Goal: Task Accomplishment & Management: Use online tool/utility

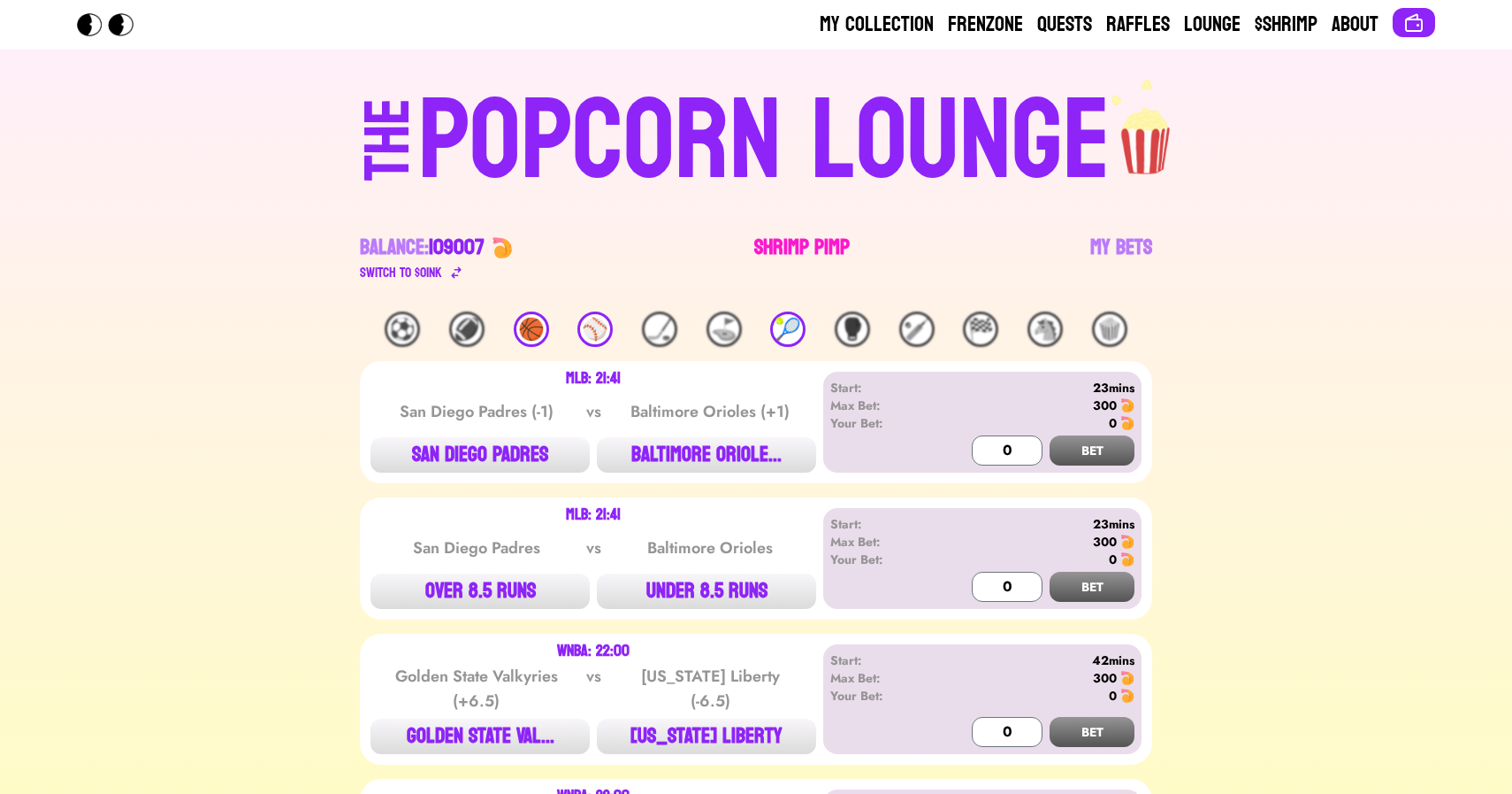
click at [794, 253] on link "Shrimp Pimp" at bounding box center [801, 259] width 96 height 49
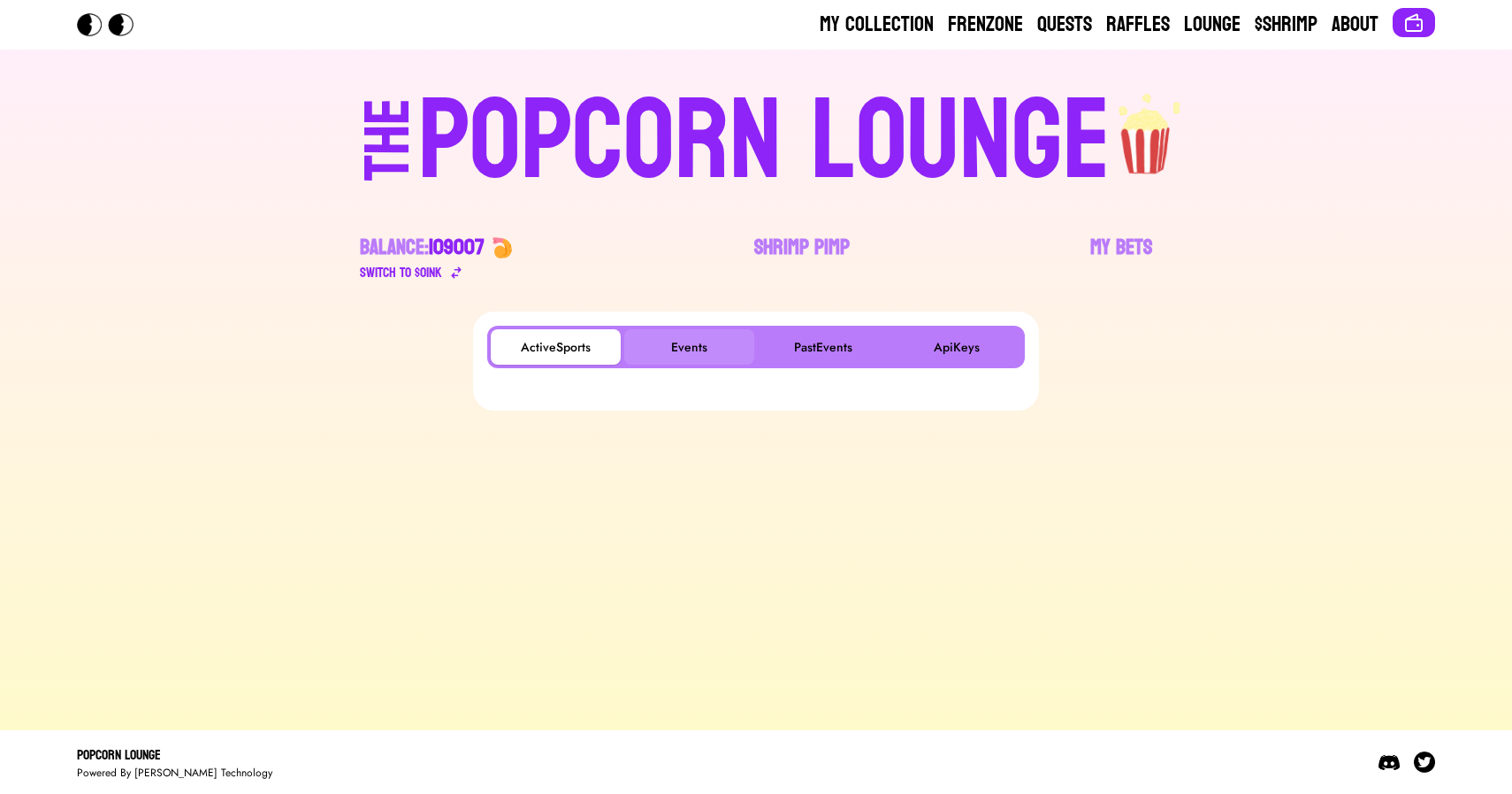
click at [698, 335] on button "Events" at bounding box center [690, 347] width 130 height 36
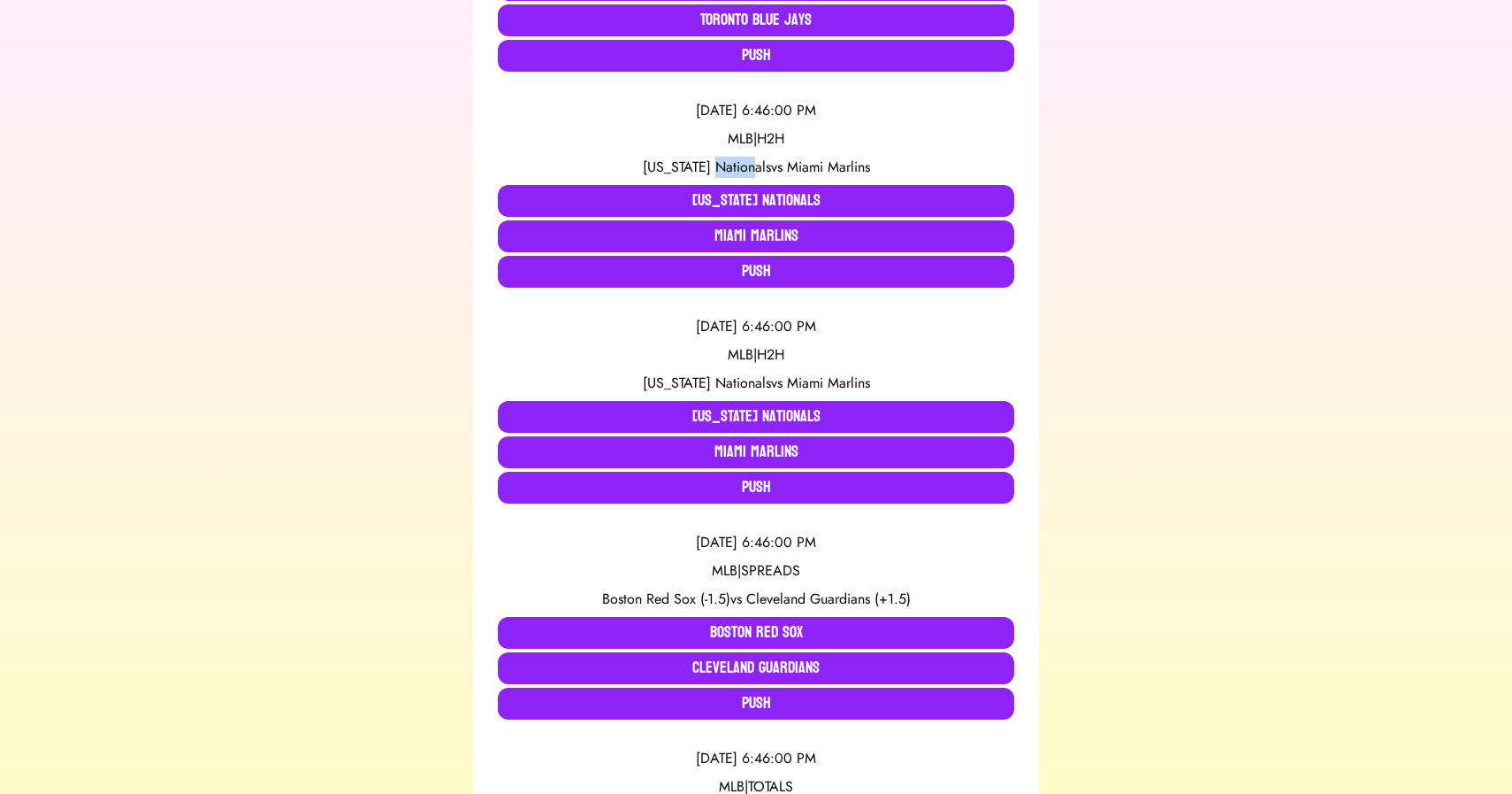
scroll to position [1660, 0]
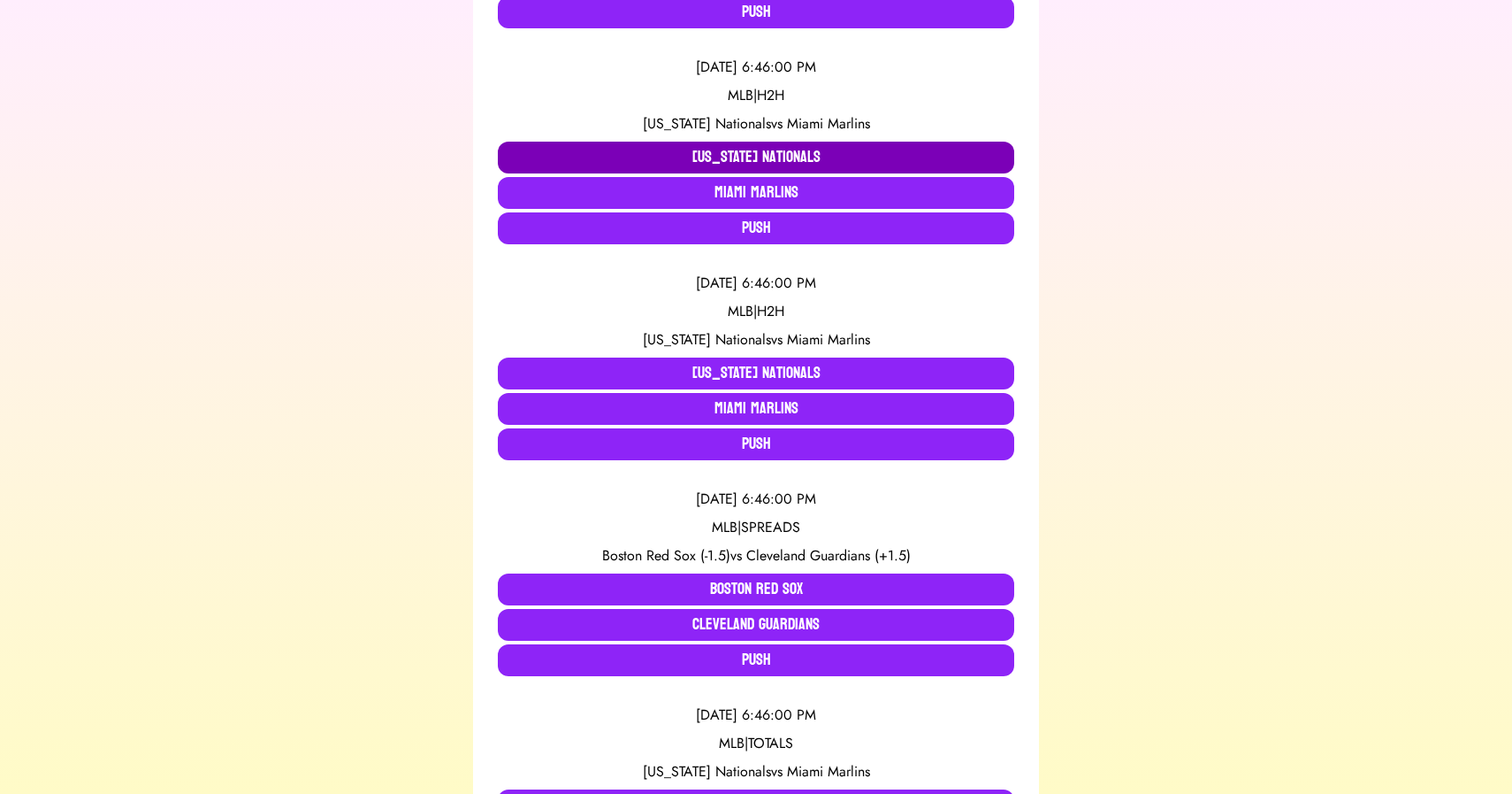
click at [687, 163] on button "[US_STATE] Nationals" at bounding box center [756, 157] width 516 height 32
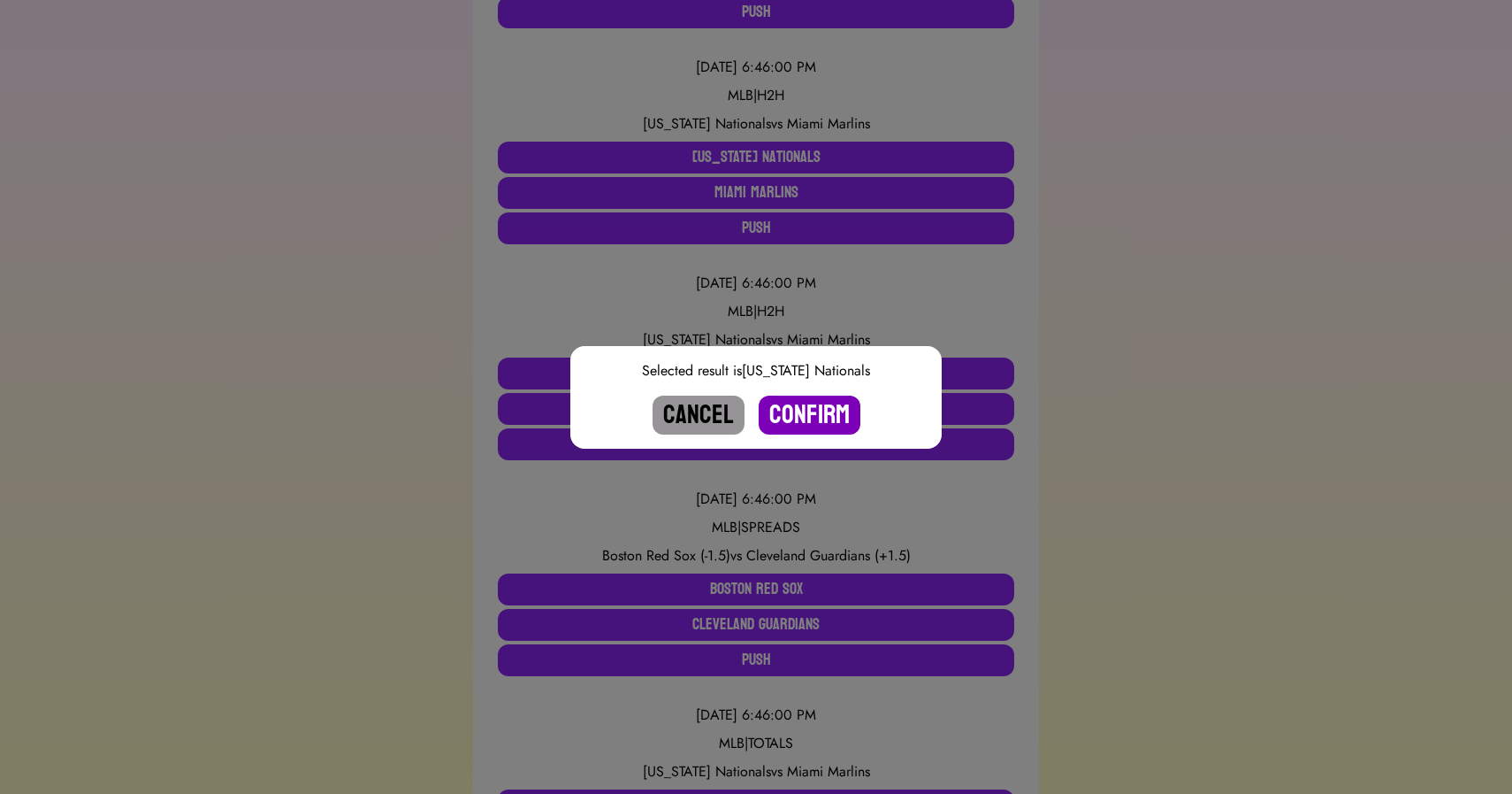
click at [801, 416] on button "Confirm" at bounding box center [809, 415] width 102 height 39
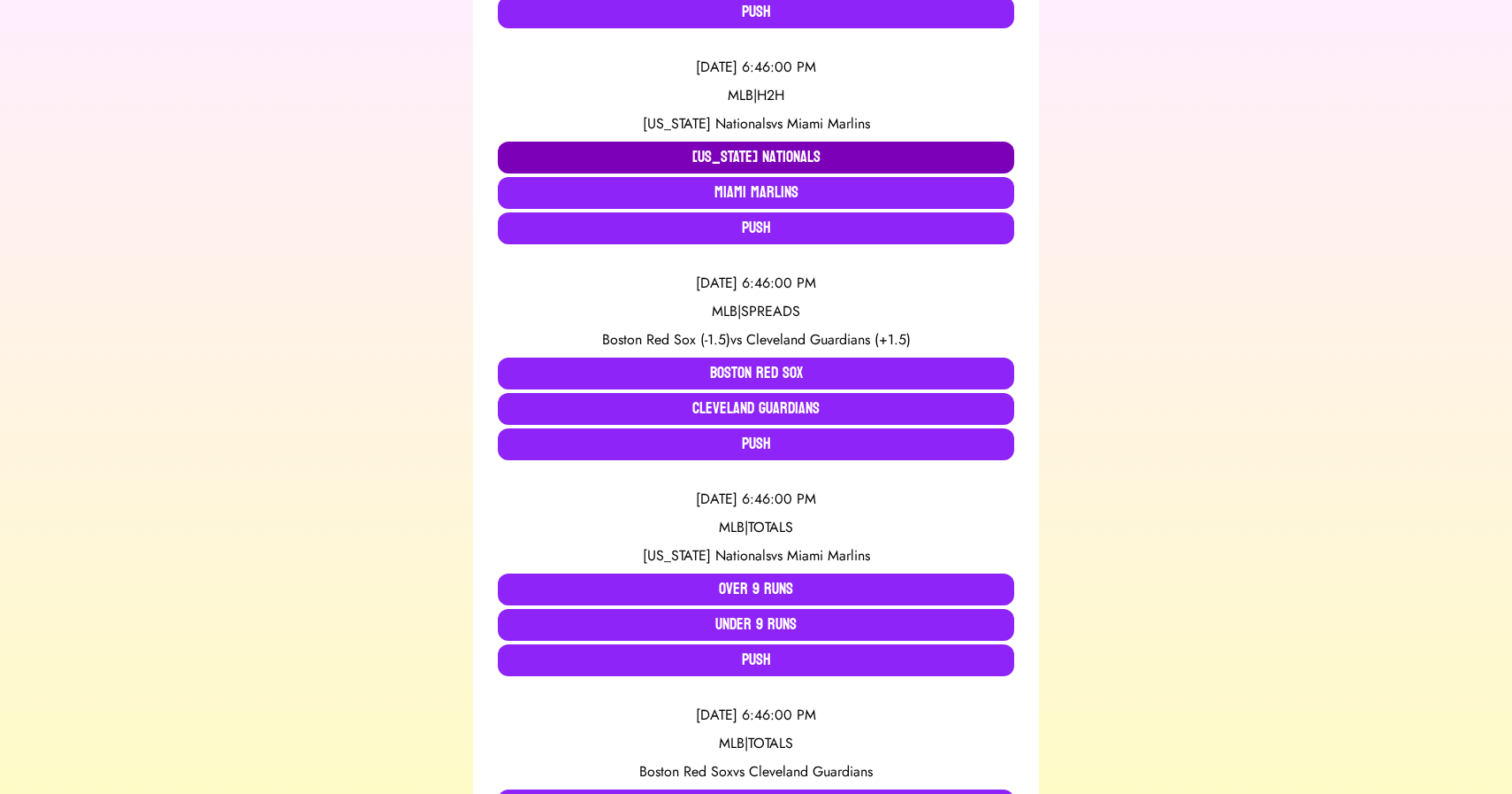
click at [748, 156] on button "[US_STATE] Nationals" at bounding box center [756, 157] width 516 height 32
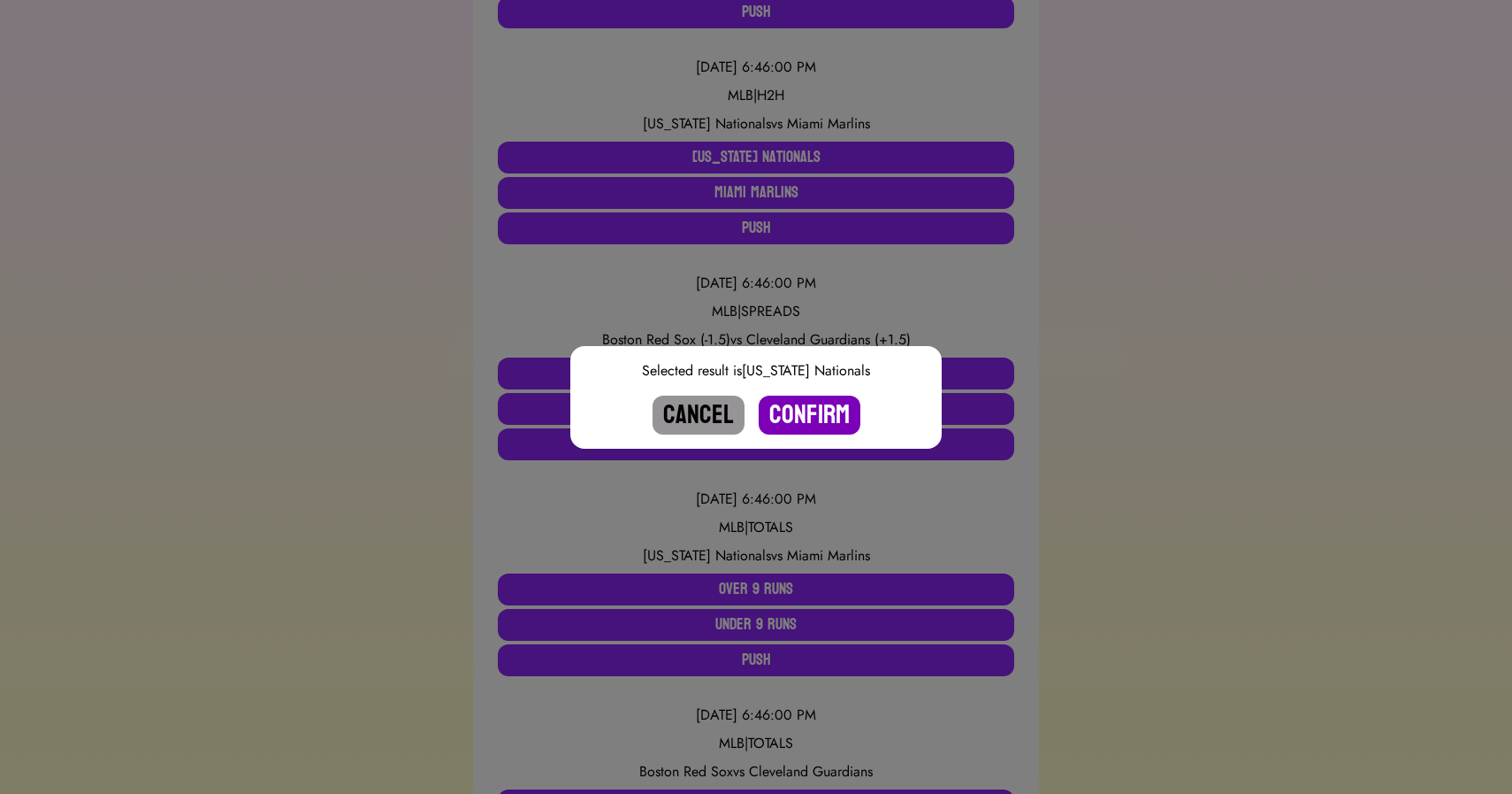
click at [799, 404] on button "Confirm" at bounding box center [809, 415] width 102 height 39
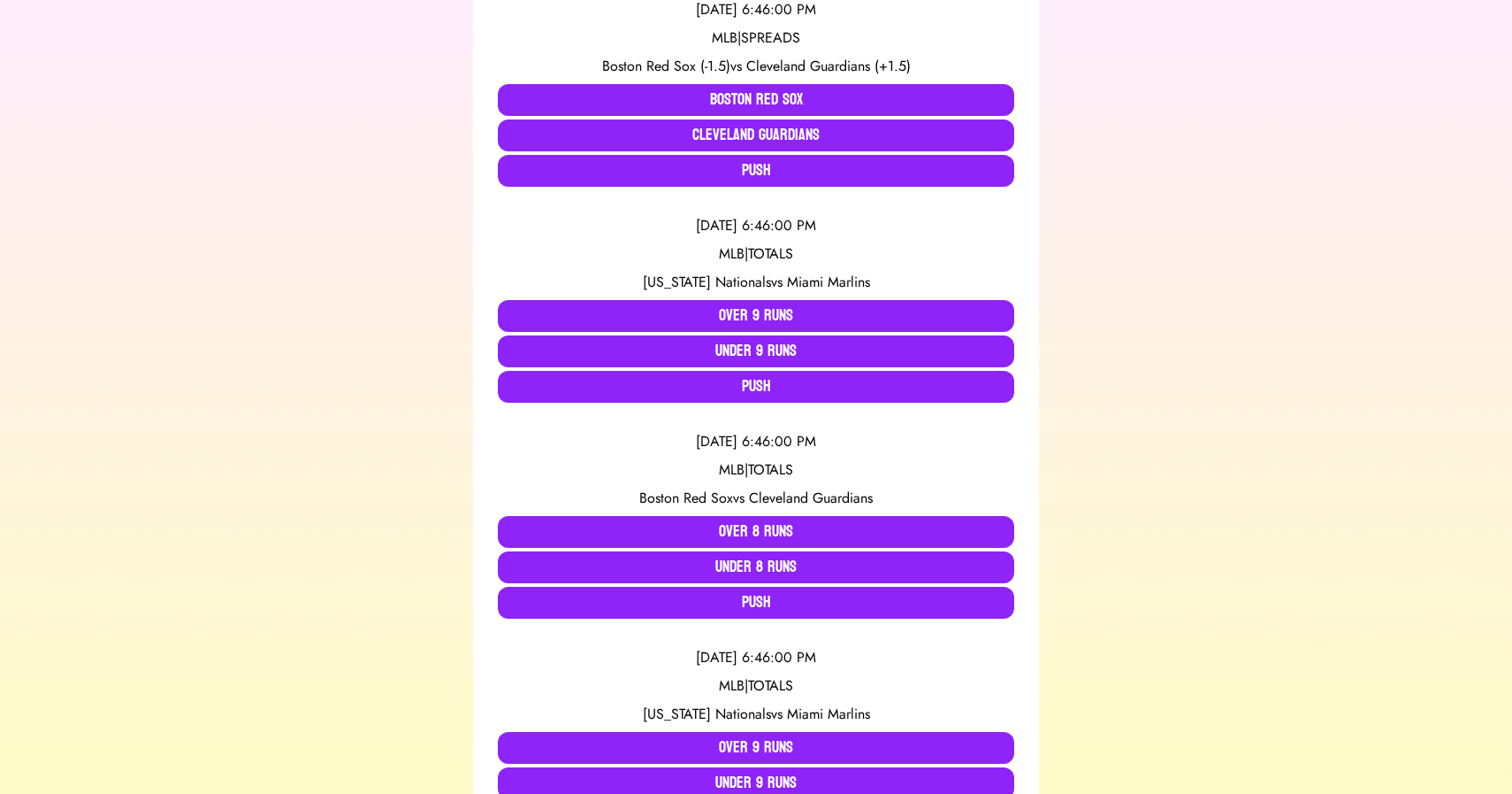
scroll to position [1943, 0]
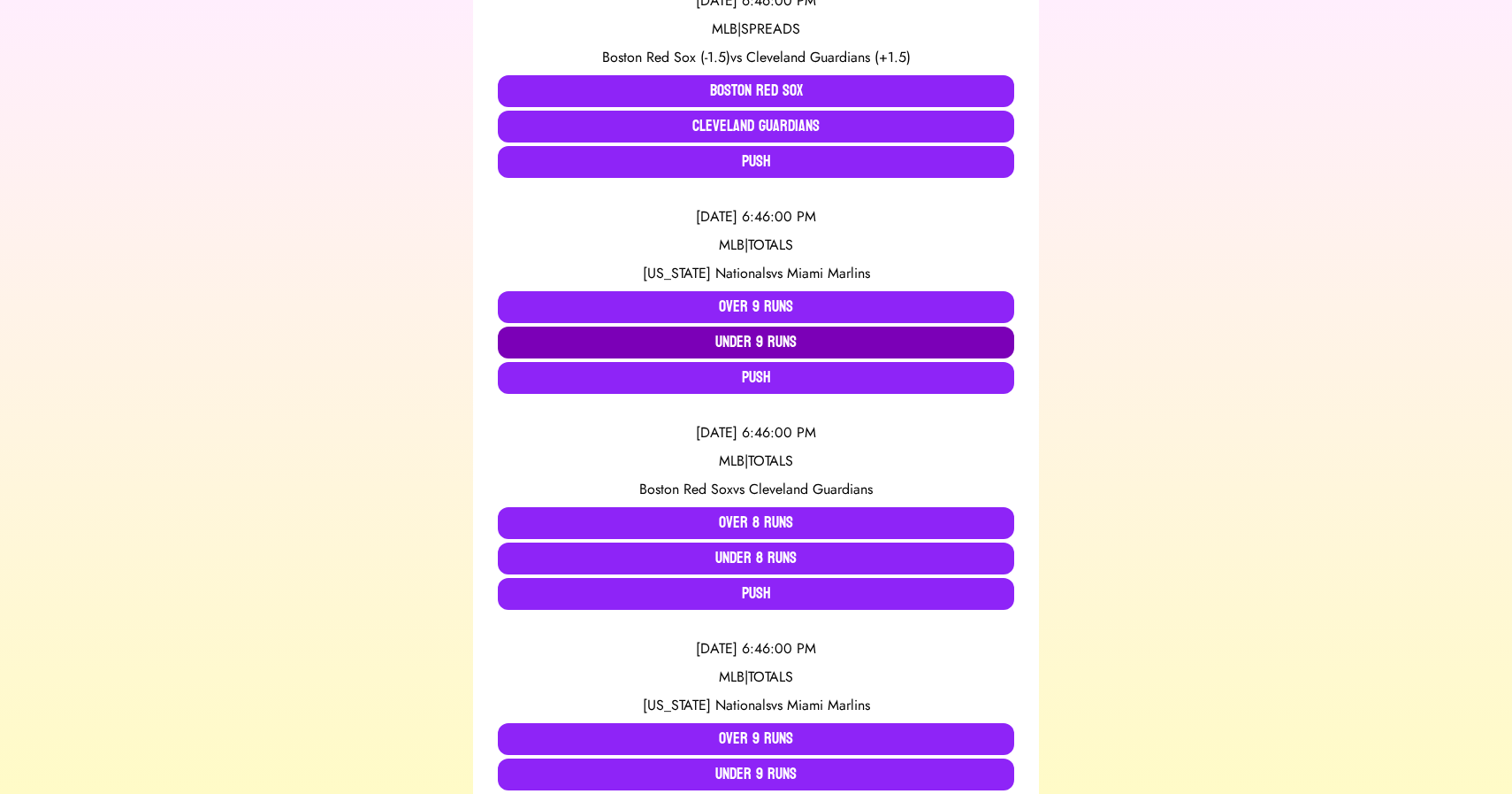
click at [678, 340] on button "Under 9 Runs" at bounding box center [756, 343] width 516 height 32
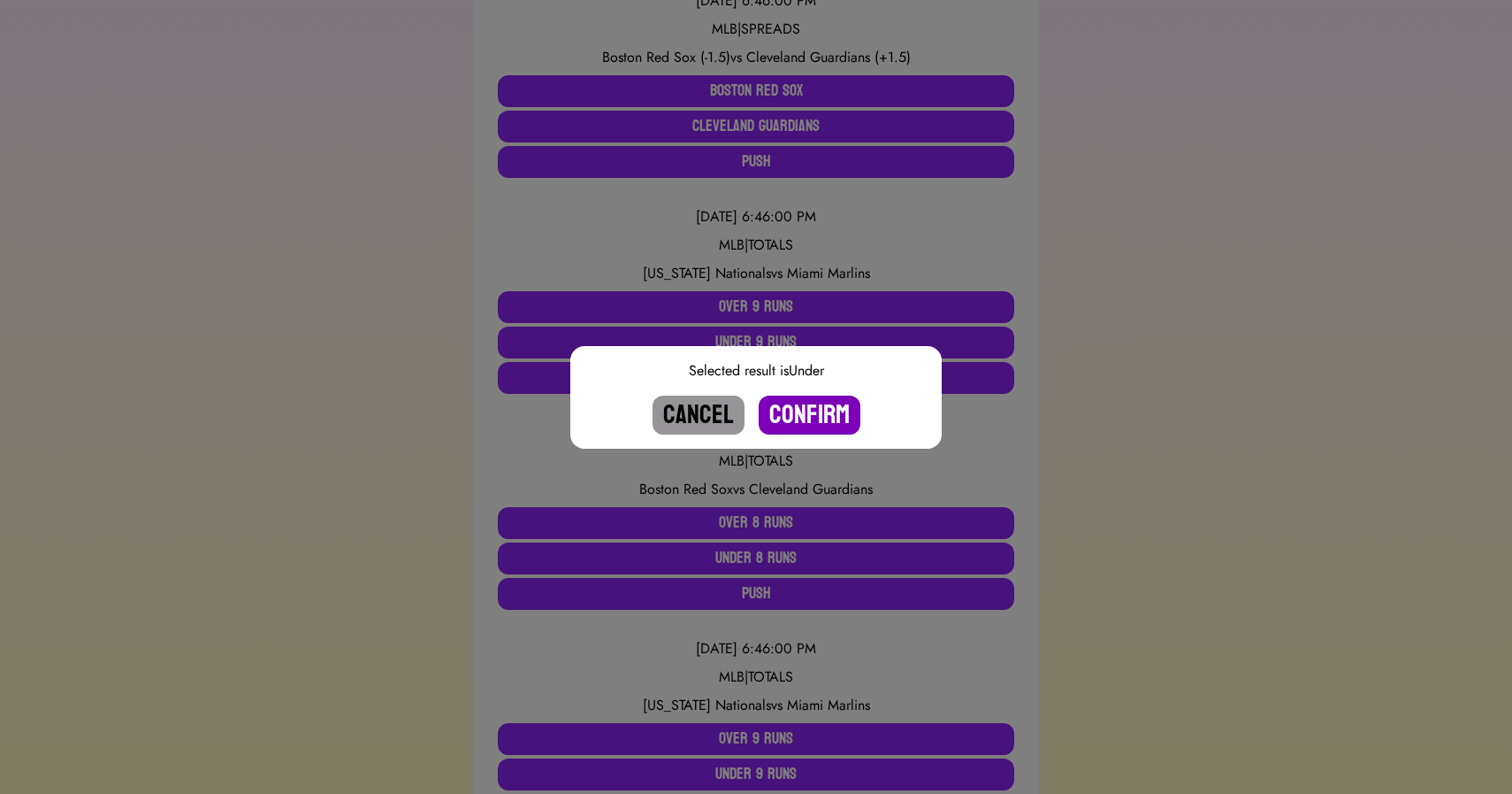
click at [807, 412] on button "Confirm" at bounding box center [809, 415] width 102 height 39
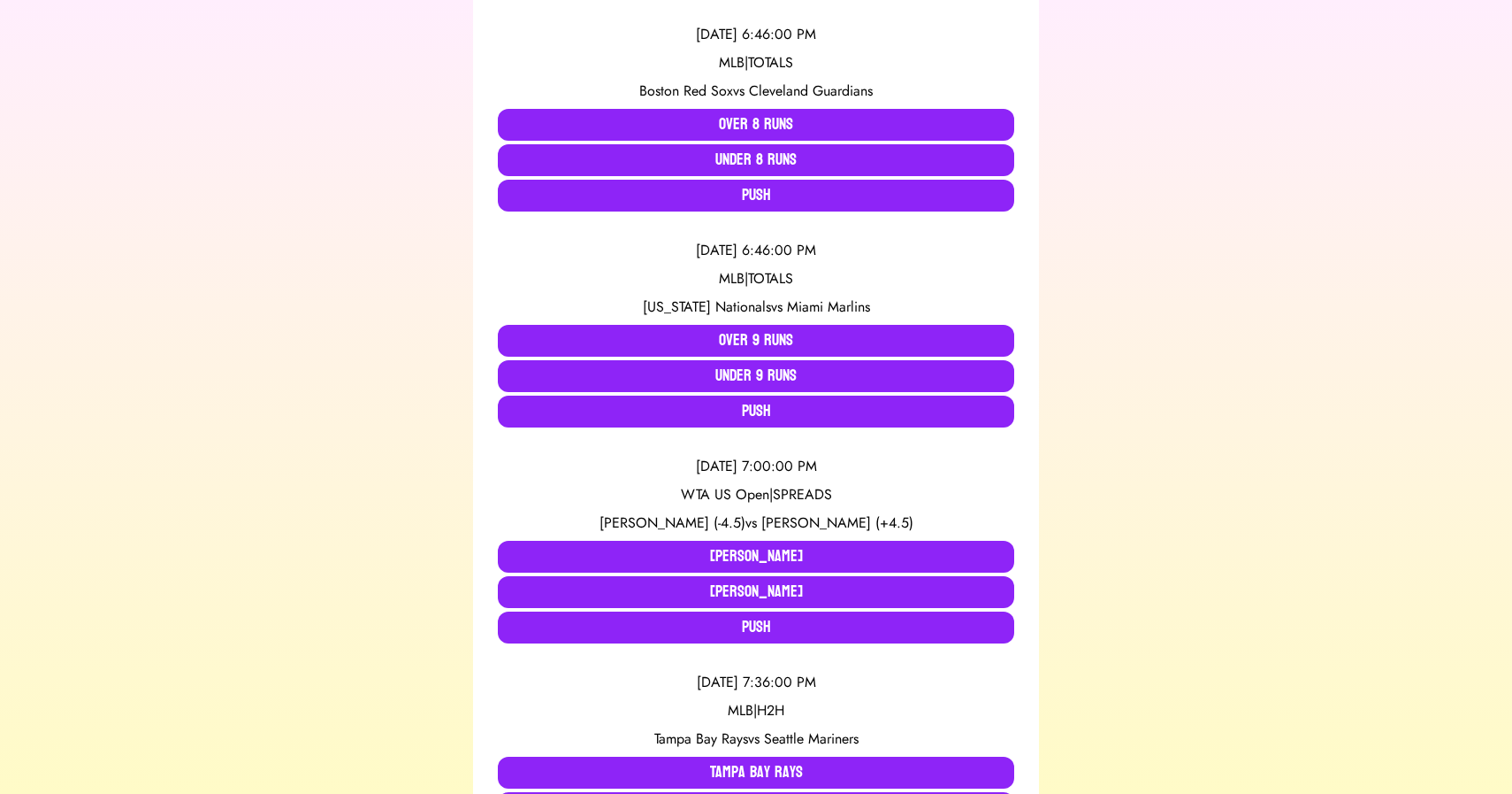
scroll to position [1893, 0]
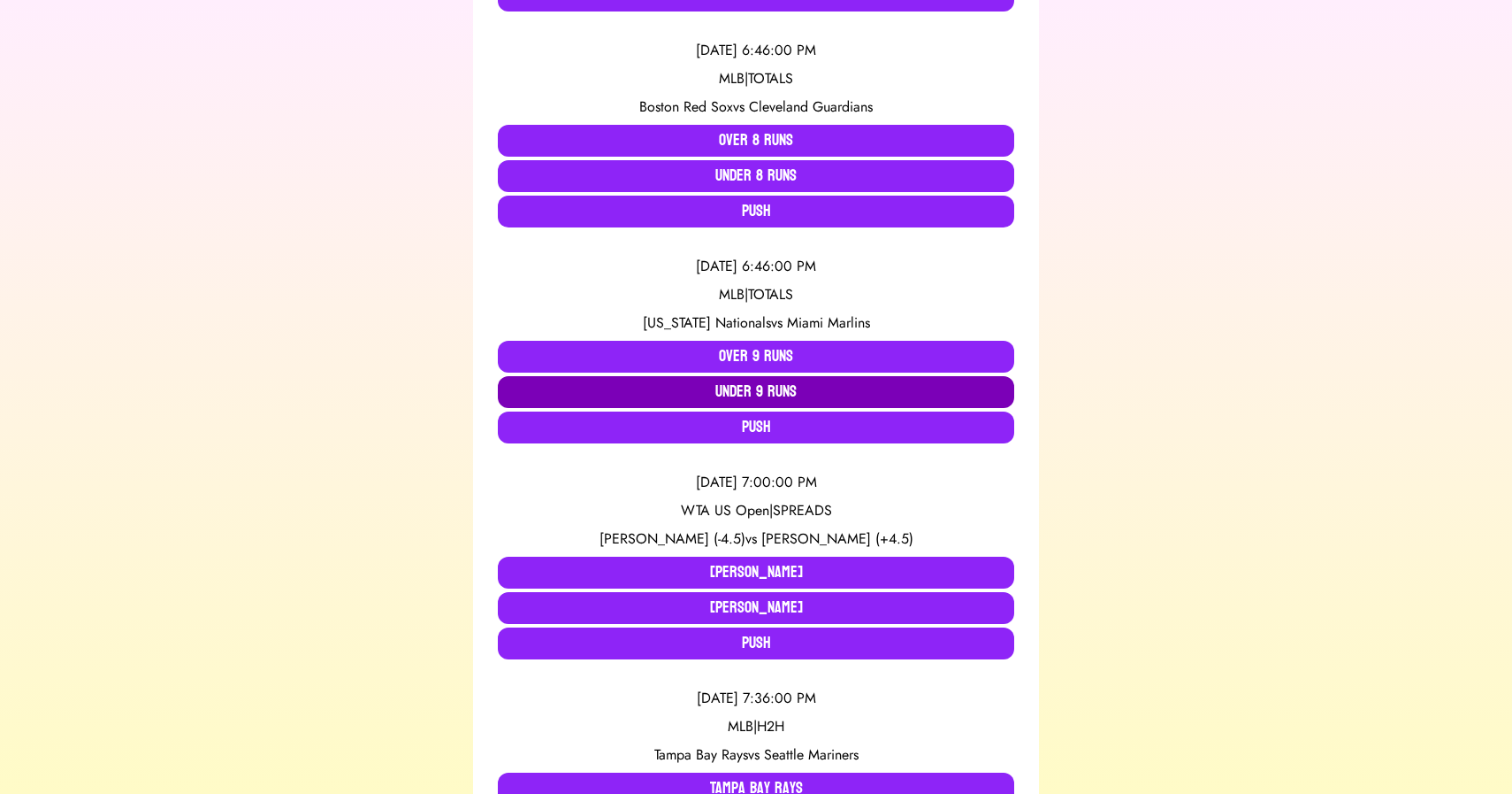
click at [675, 405] on button "Under 9 Runs" at bounding box center [756, 392] width 516 height 32
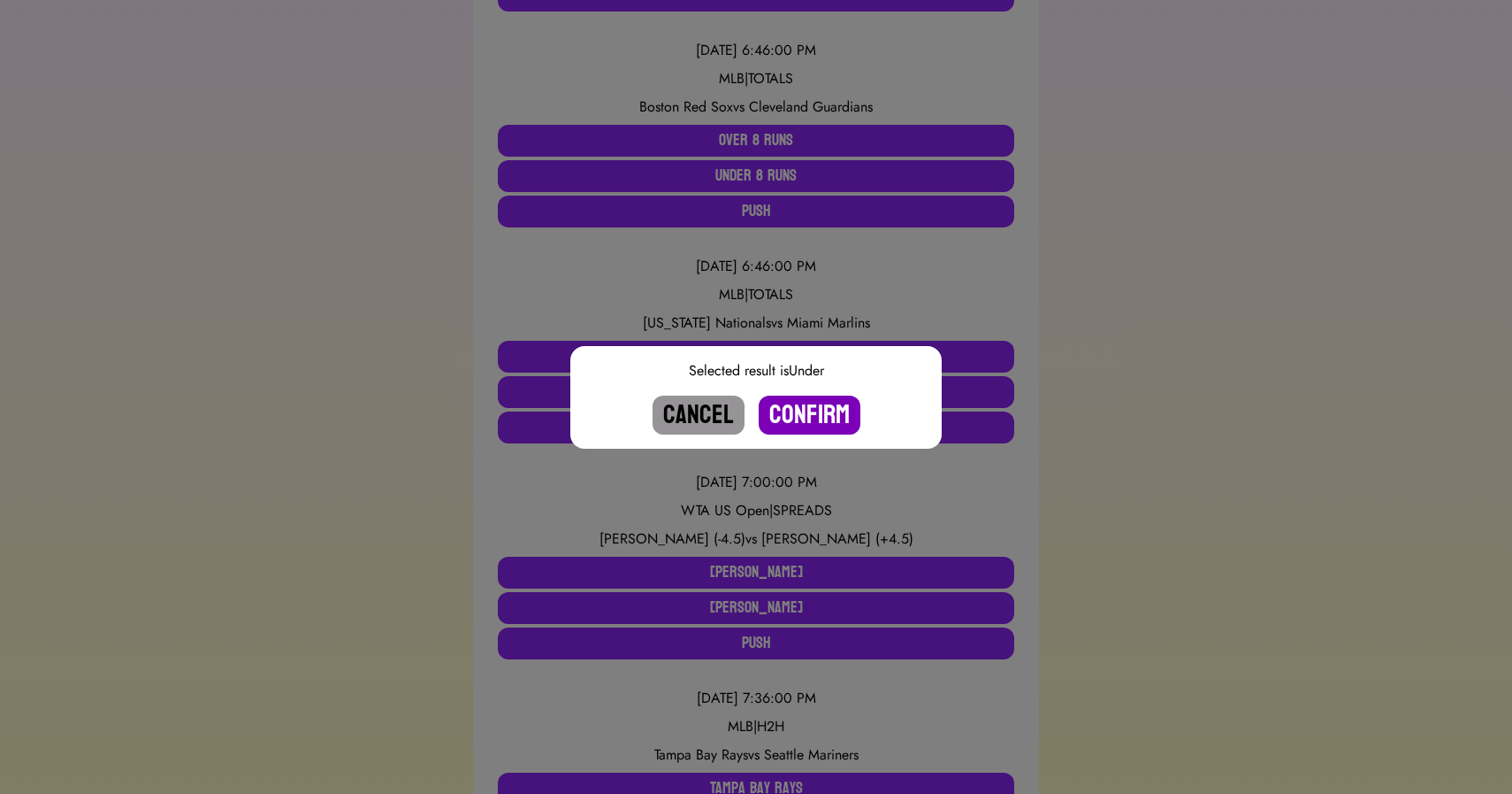
click at [815, 412] on button "Confirm" at bounding box center [809, 415] width 102 height 39
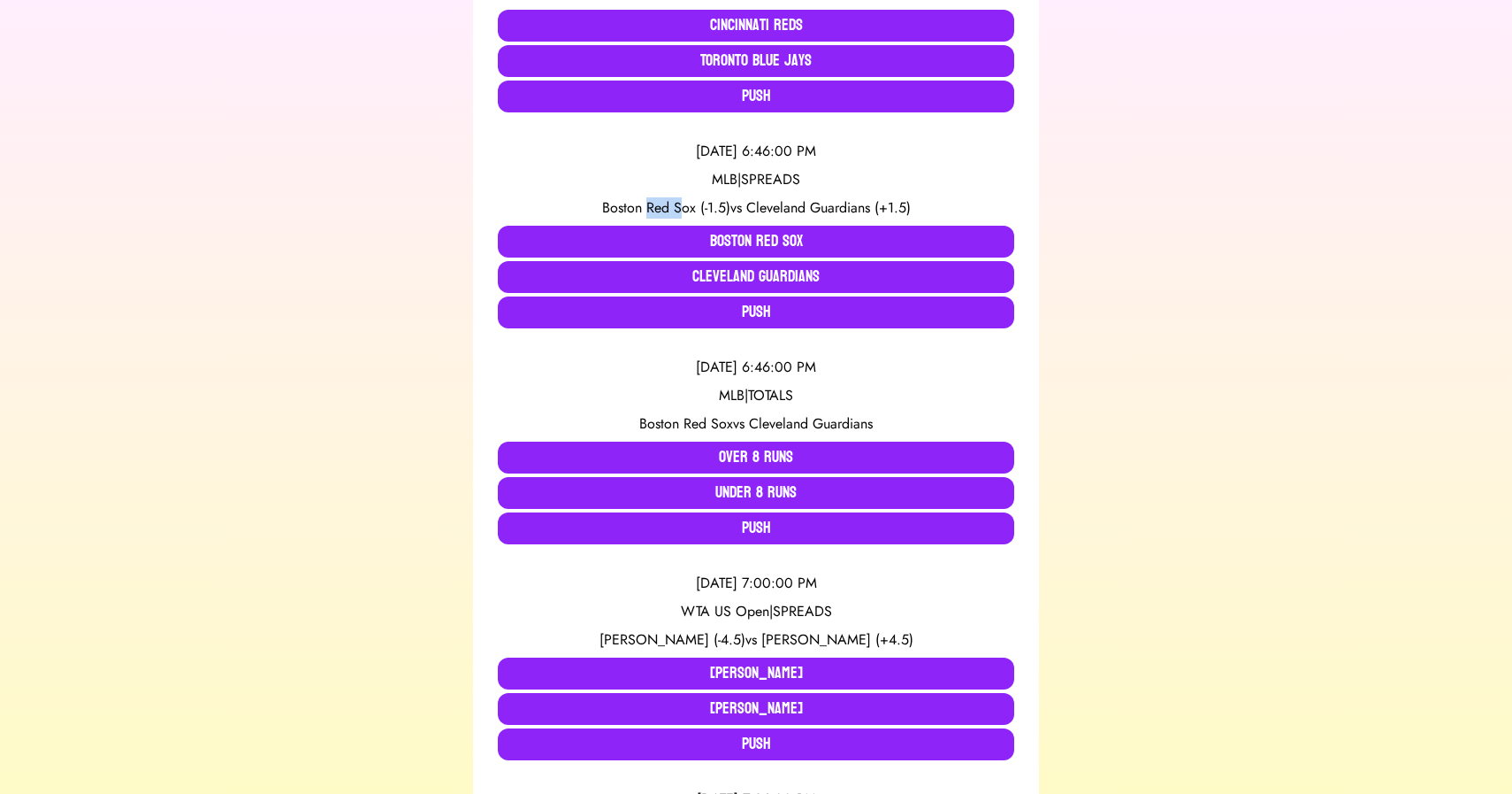
scroll to position [1596, 0]
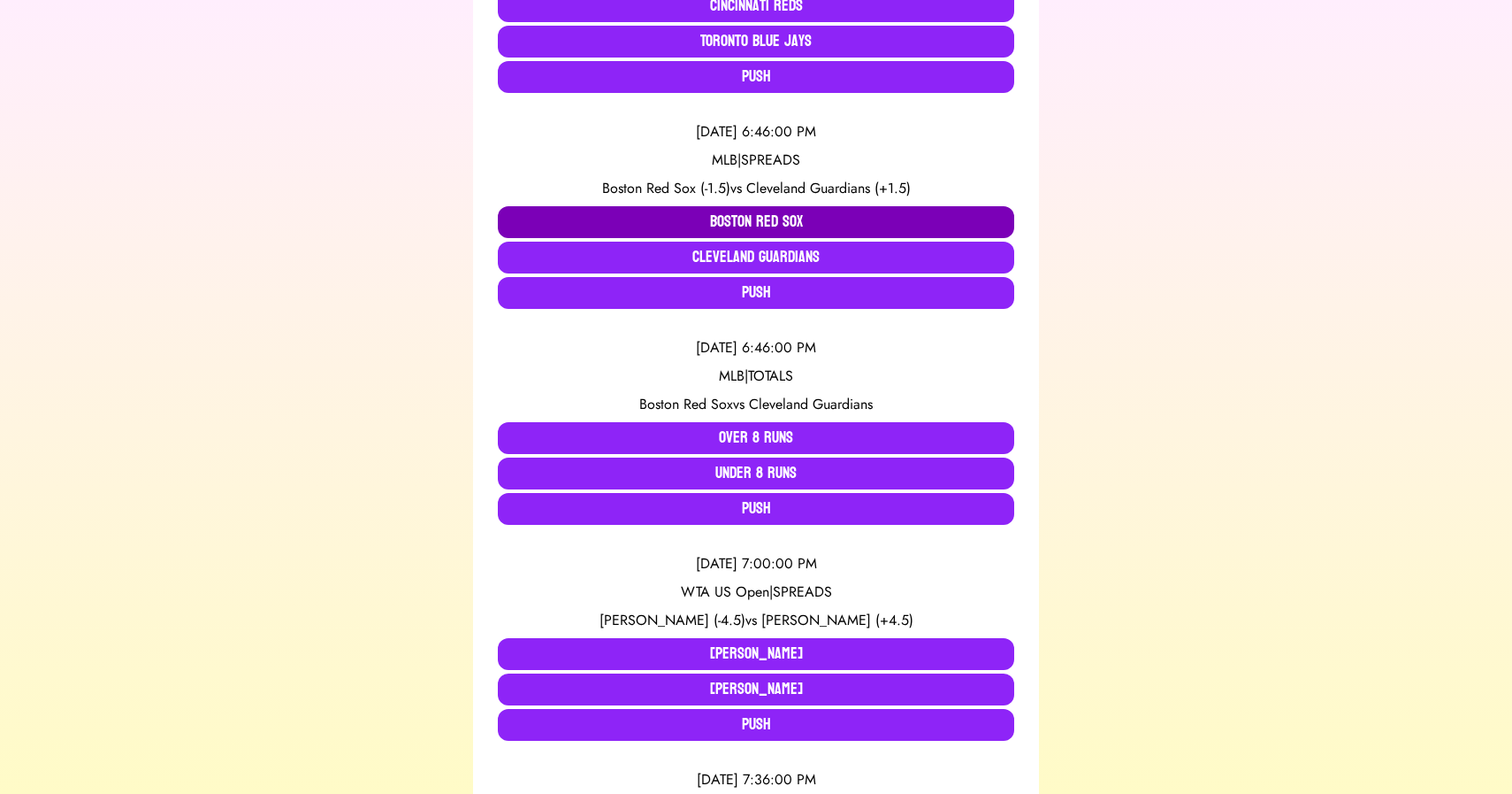
click at [706, 217] on button "Boston Red Sox" at bounding box center [756, 222] width 516 height 32
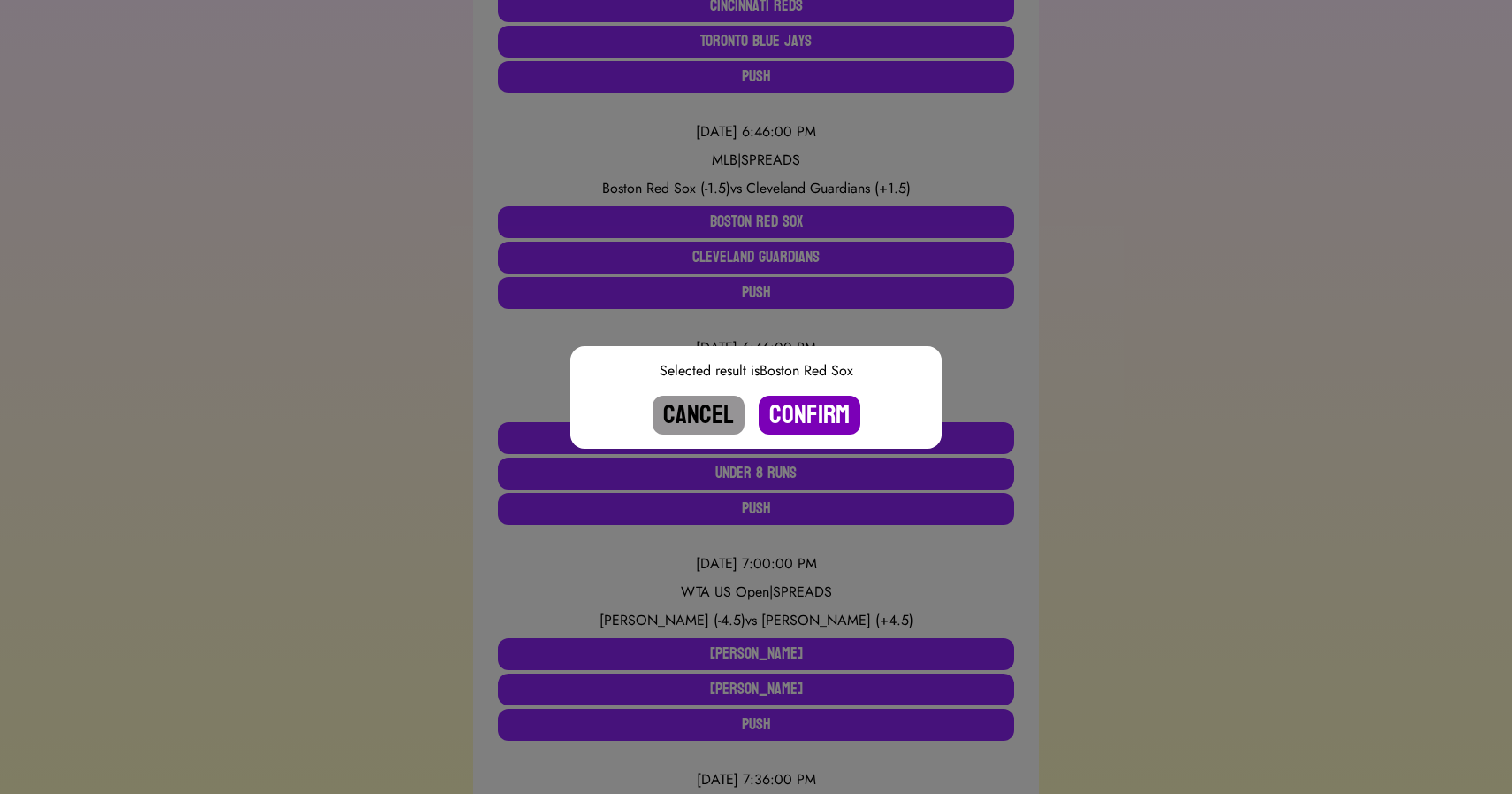
click at [800, 418] on button "Confirm" at bounding box center [809, 415] width 102 height 39
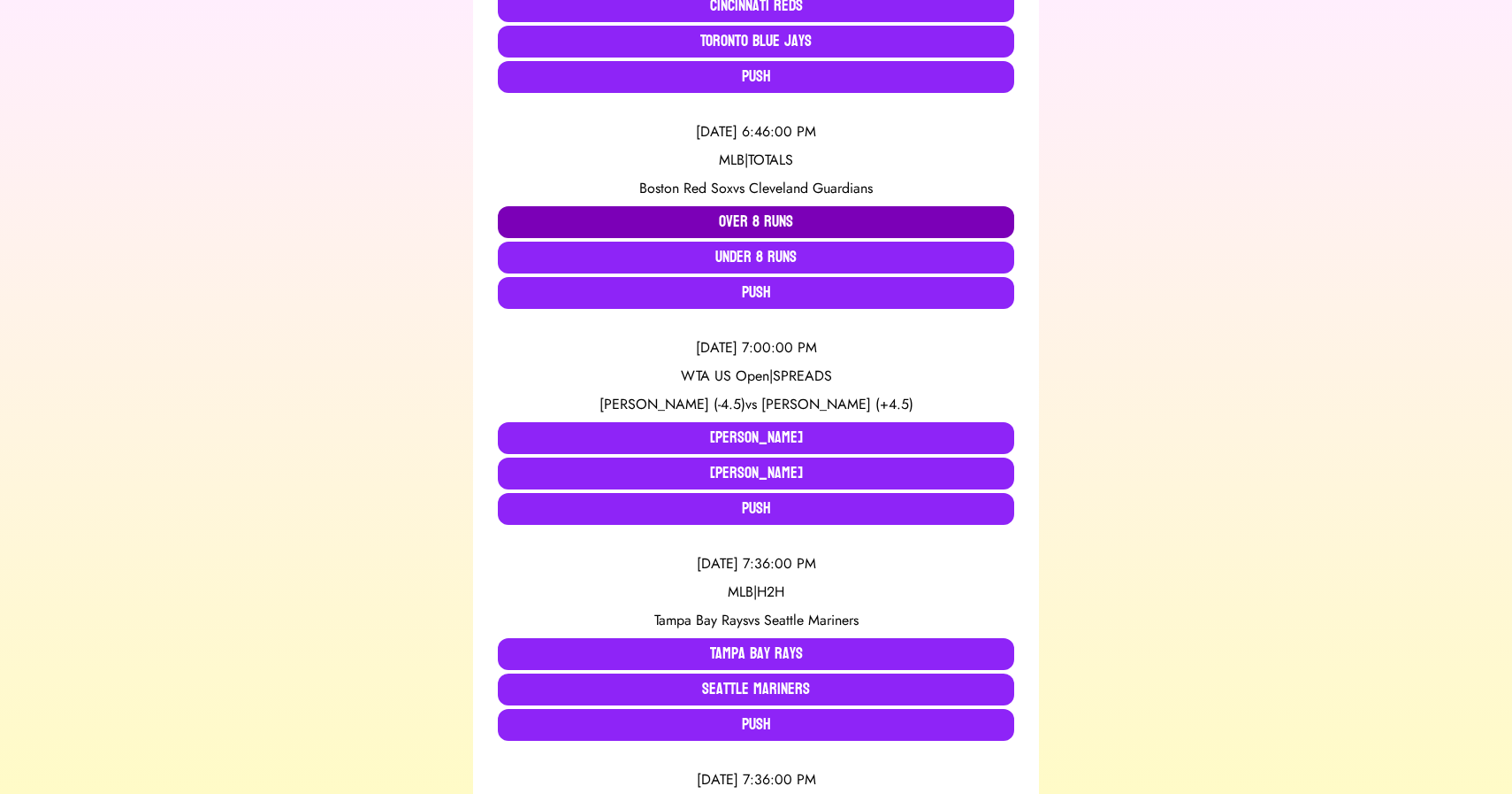
click at [717, 221] on button "Over 8 Runs" at bounding box center [756, 222] width 516 height 32
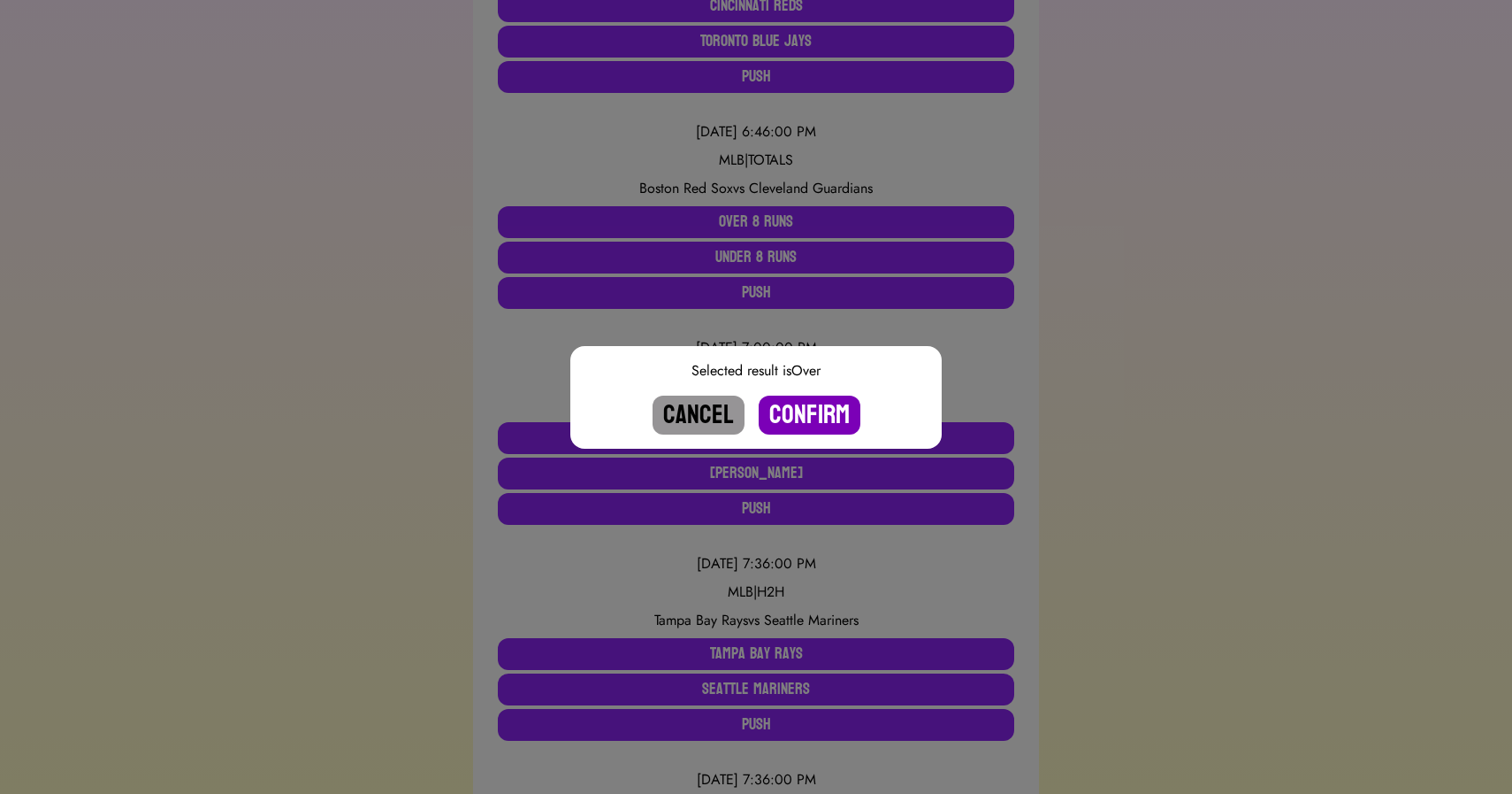
click at [804, 416] on button "Confirm" at bounding box center [809, 415] width 102 height 39
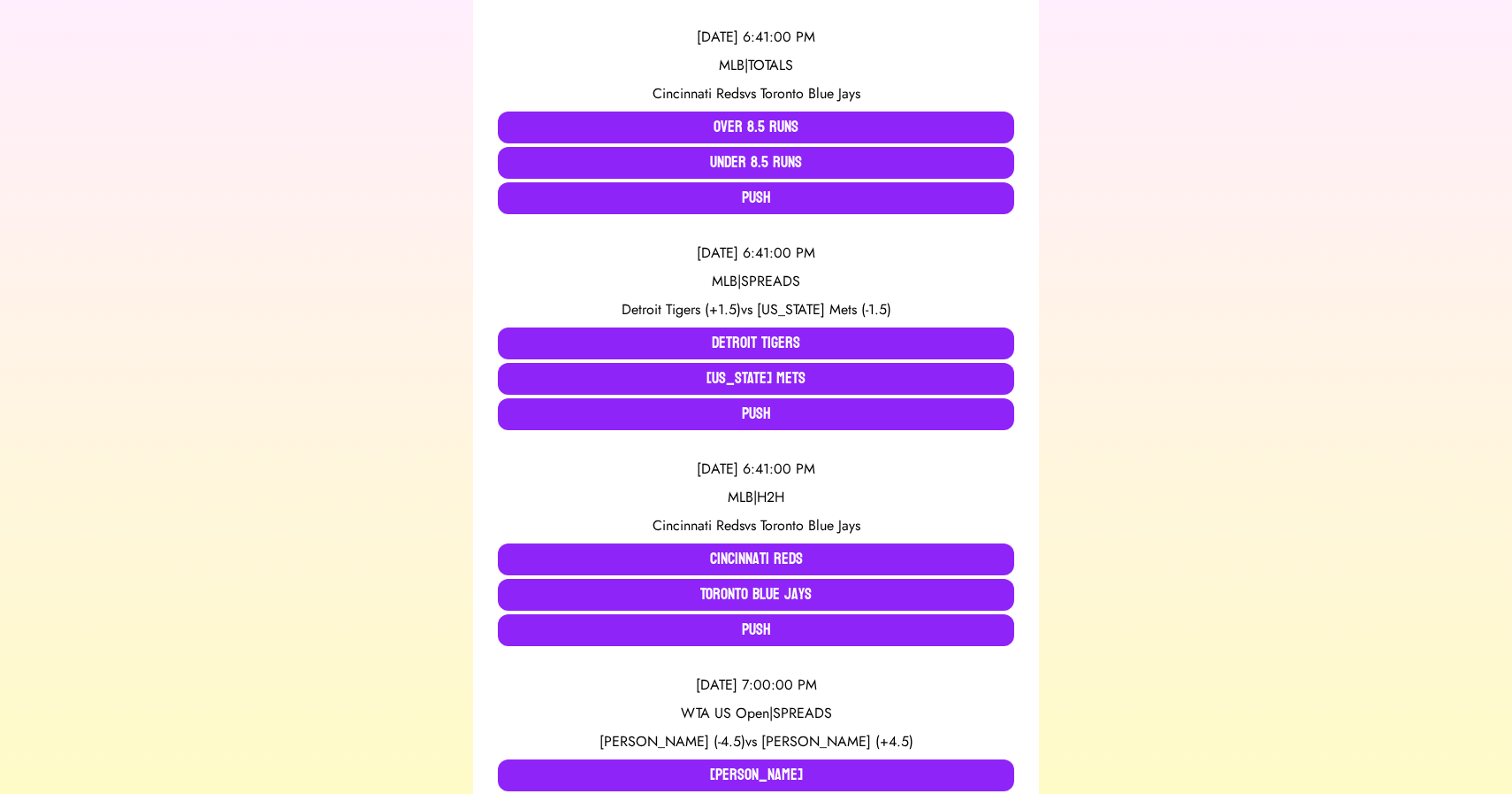
scroll to position [0, 0]
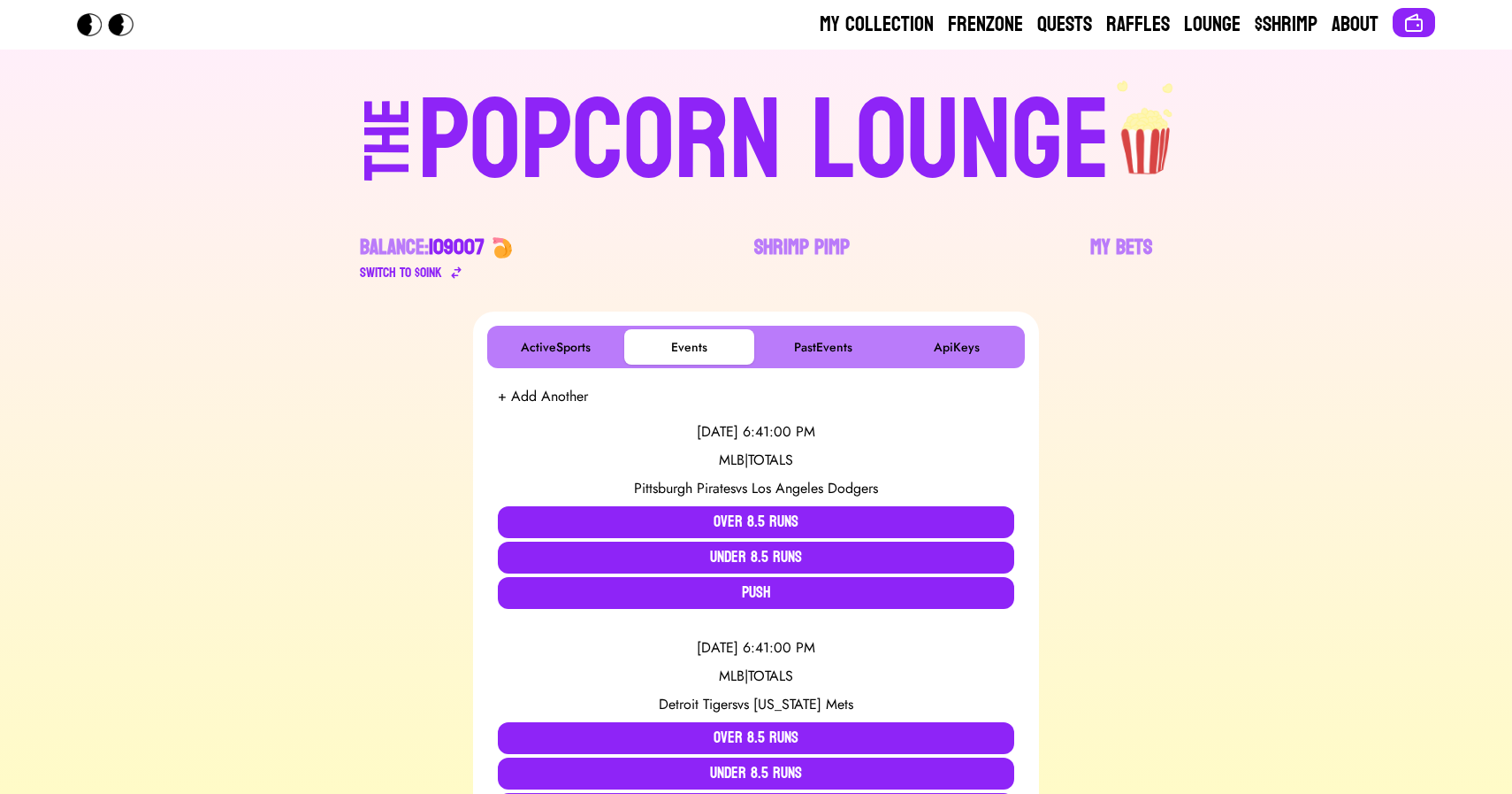
click at [716, 138] on div "POPCORN LOUNGE" at bounding box center [765, 141] width 693 height 114
